Goal: Information Seeking & Learning: Learn about a topic

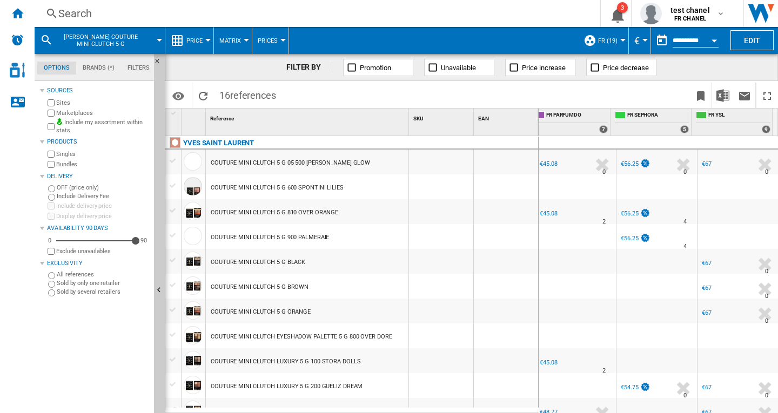
click at [748, 188] on div at bounding box center [737, 186] width 81 height 25
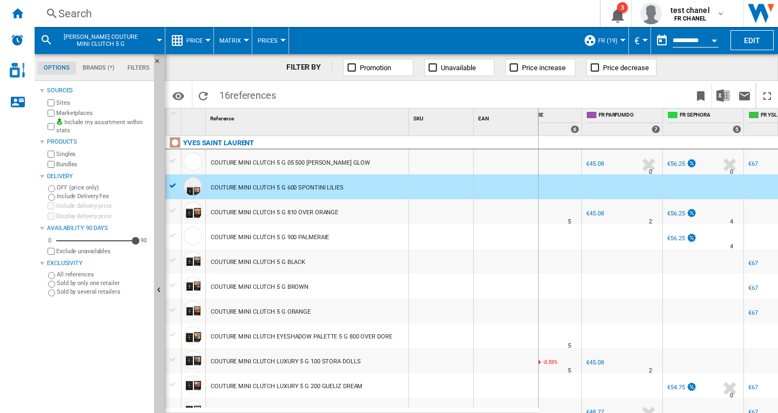
scroll to position [0, 282]
click at [160, 41] on div at bounding box center [159, 40] width 5 height 3
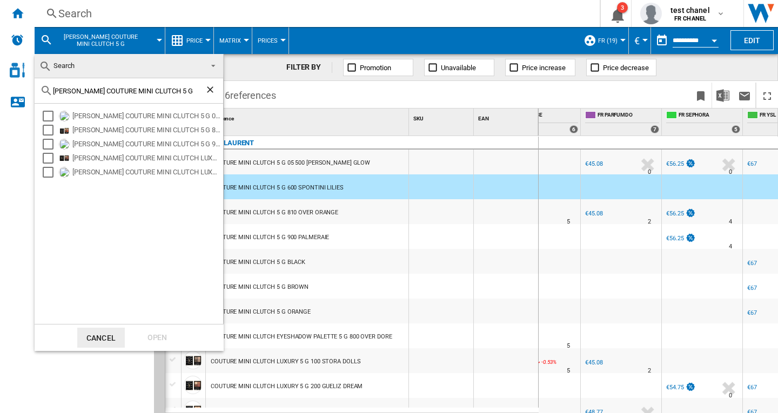
click at [371, 196] on md-backdrop at bounding box center [389, 206] width 778 height 413
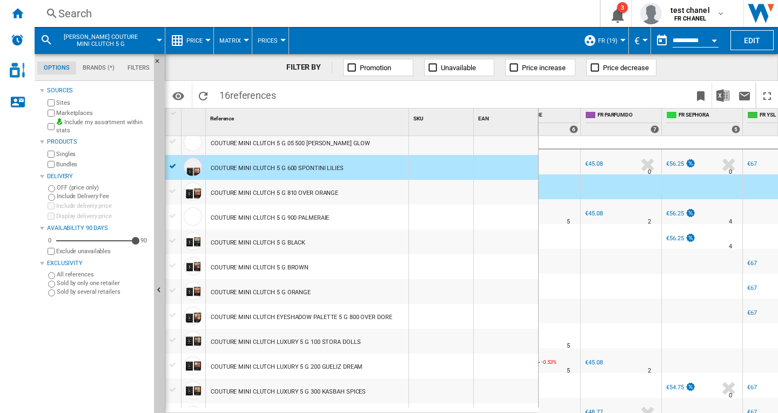
scroll to position [0, 0]
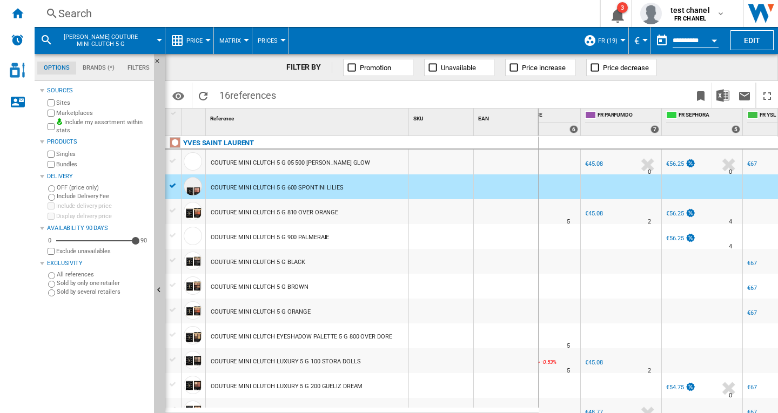
click at [78, 8] on div "Search" at bounding box center [314, 13] width 513 height 15
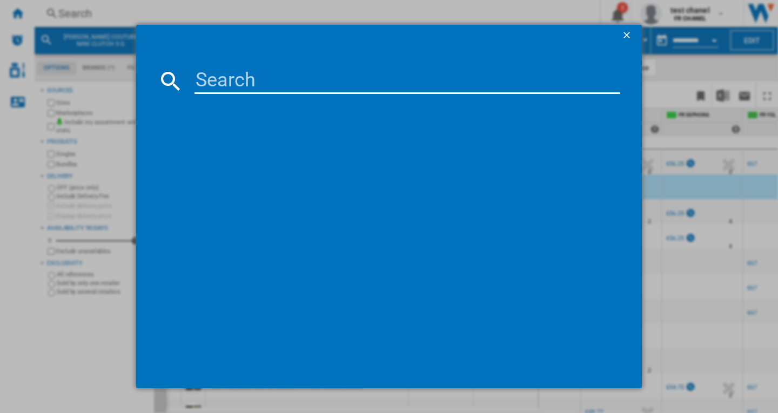
click at [219, 75] on input at bounding box center [407, 81] width 426 height 26
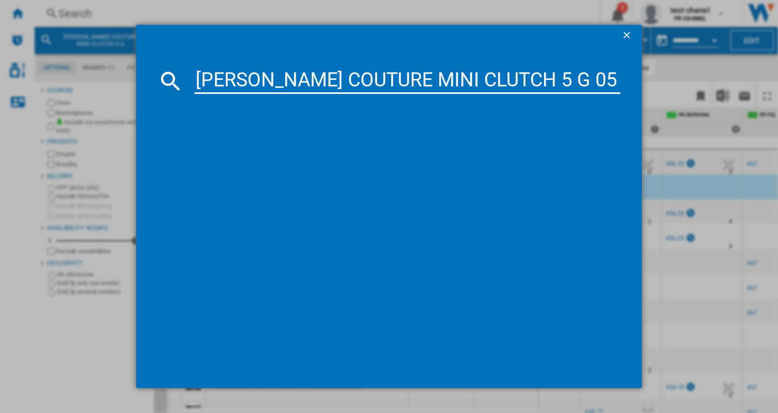
scroll to position [0, 220]
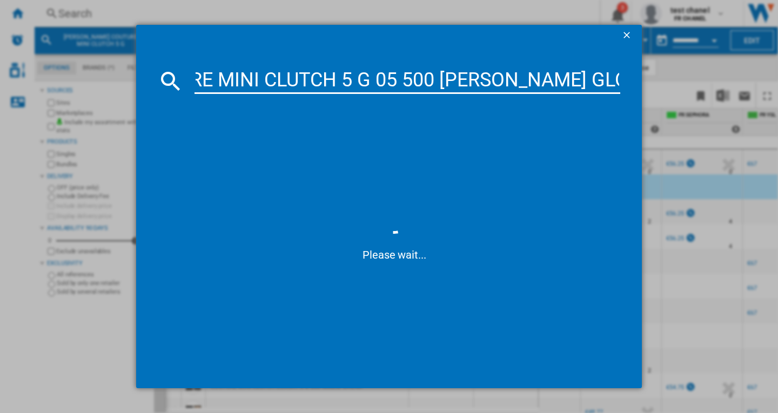
type input "[PERSON_NAME] COUTURE MINI CLUTCH 5 G 05 500 [PERSON_NAME] GLOW"
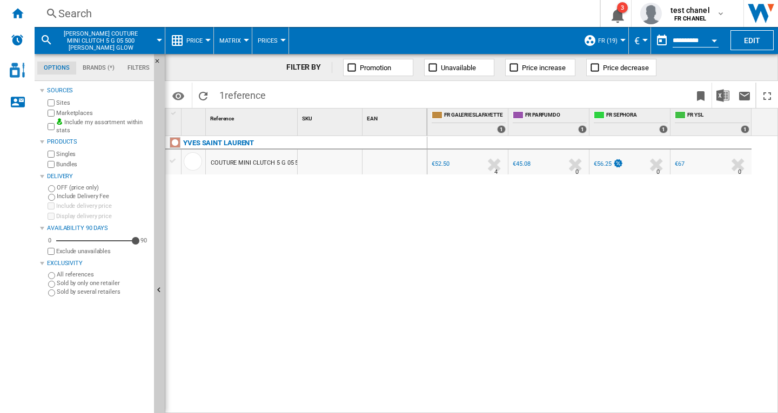
click at [78, 14] on div "Search" at bounding box center [314, 13] width 513 height 15
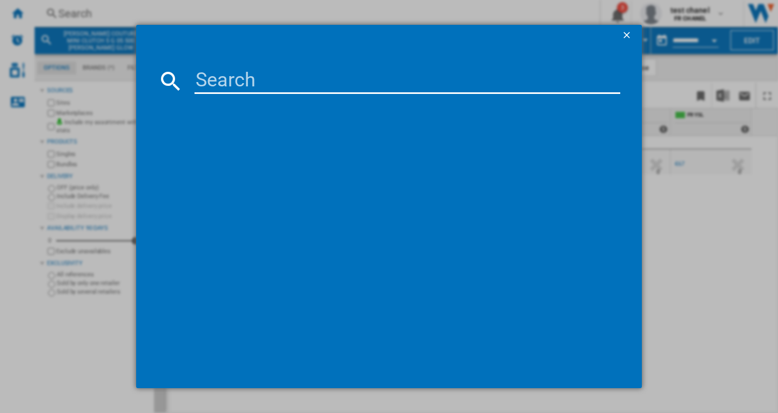
paste input "MINI CLUTCH"
type input "MINI CLUTCH 5 g"
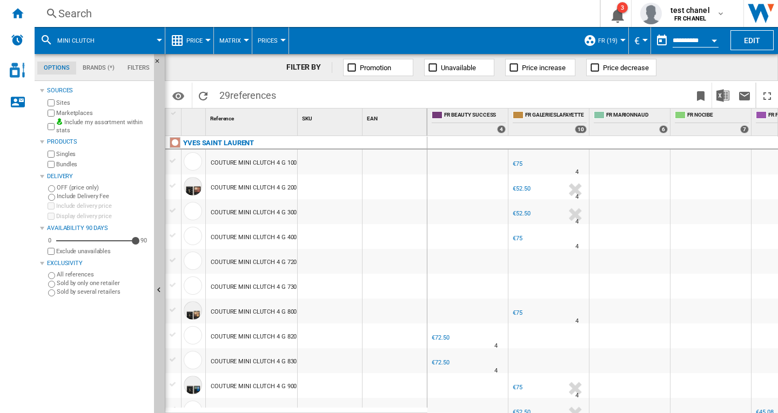
drag, startPoint x: 300, startPoint y: 129, endPoint x: 384, endPoint y: 128, distance: 84.3
click at [378, 129] on div "1 Reference 1 SKU 1 EAN 1" at bounding box center [296, 122] width 262 height 27
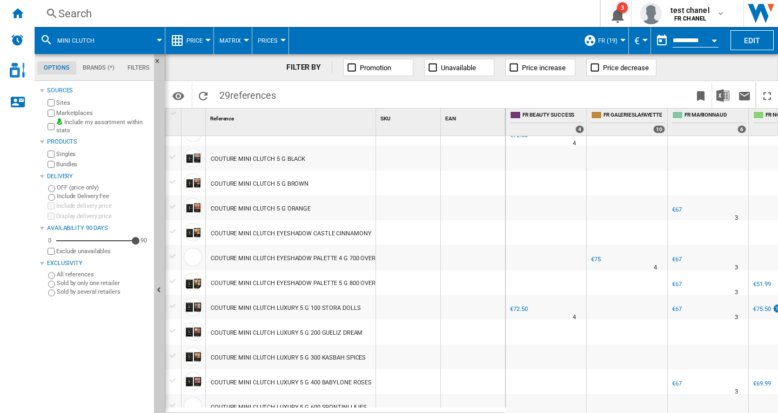
scroll to position [358, 0]
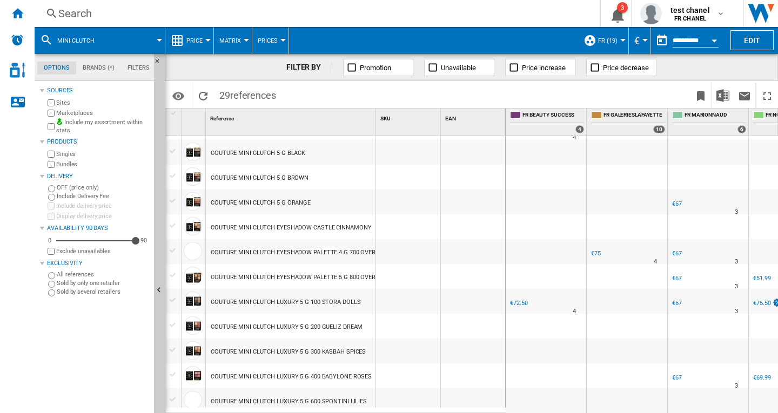
click at [157, 39] on div at bounding box center [159, 40] width 5 height 3
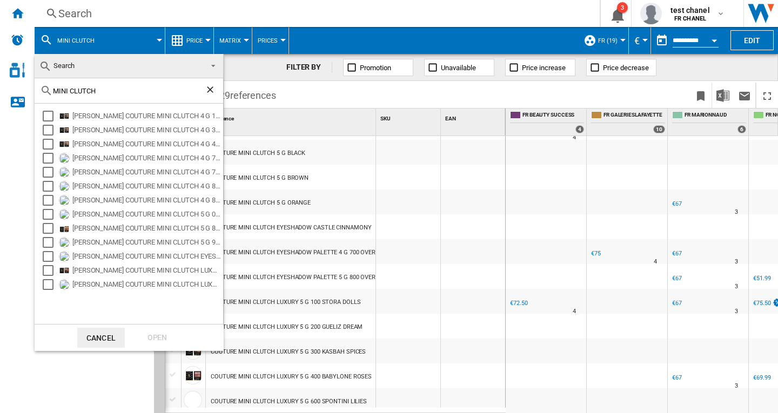
click at [71, 69] on span "Search" at bounding box center [63, 66] width 21 height 8
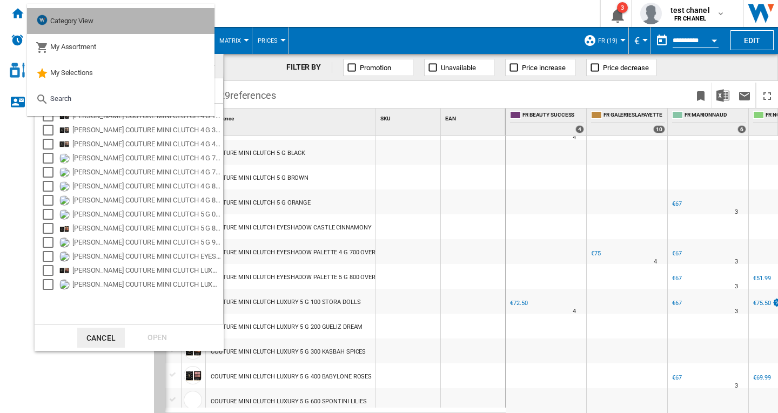
click at [111, 22] on md-option "Category View" at bounding box center [120, 21] width 187 height 26
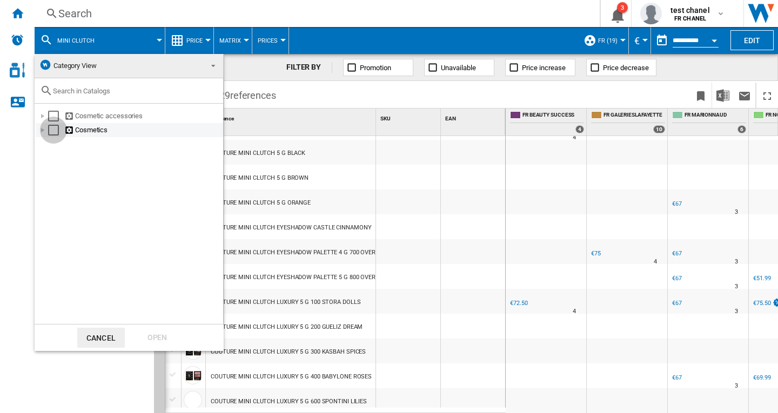
click at [56, 129] on div "Select" at bounding box center [53, 130] width 11 height 11
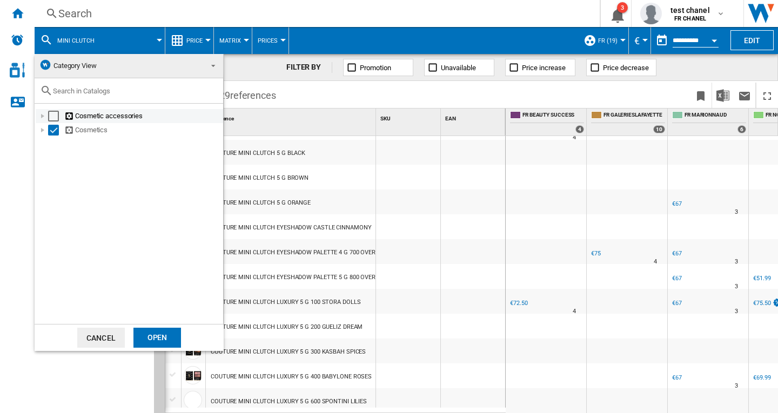
click at [51, 116] on div "Select" at bounding box center [53, 116] width 11 height 11
click at [166, 339] on div "Open" at bounding box center [157, 338] width 48 height 20
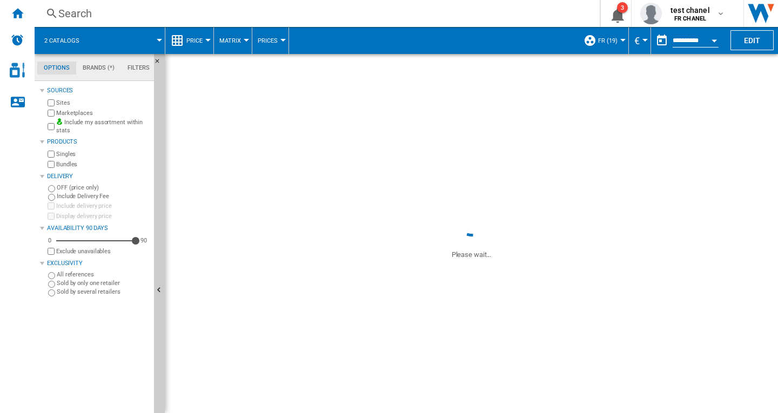
click at [73, 14] on div "Search" at bounding box center [314, 13] width 513 height 15
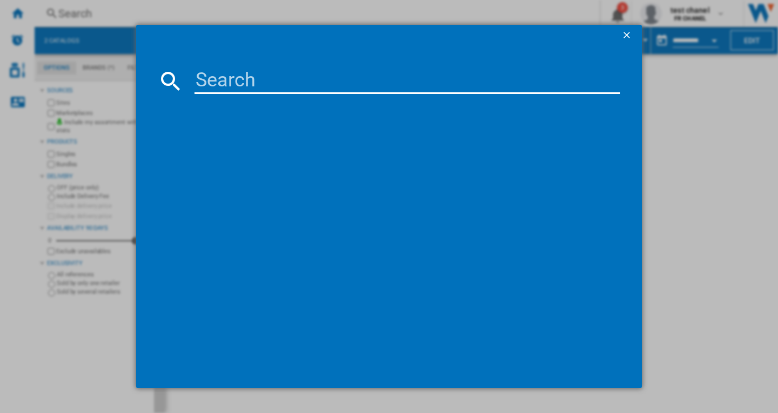
click at [258, 76] on input at bounding box center [407, 81] width 426 height 26
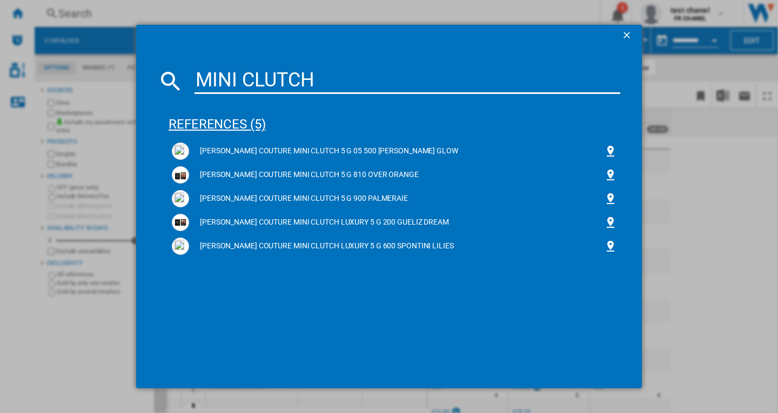
type input "MINI CLUTCH"
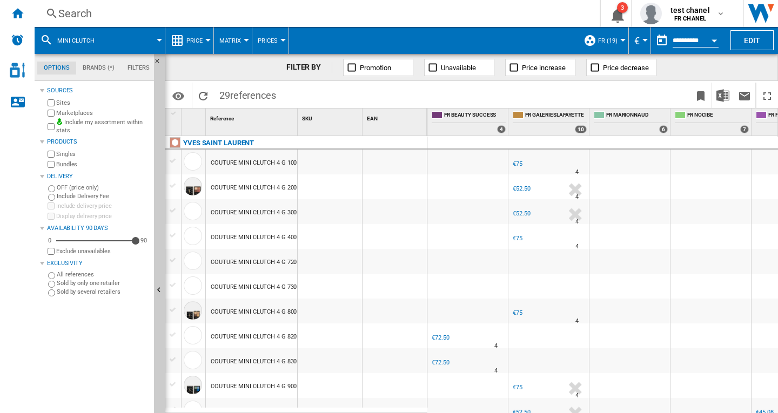
scroll to position [0, 222]
